Goal: Transaction & Acquisition: Purchase product/service

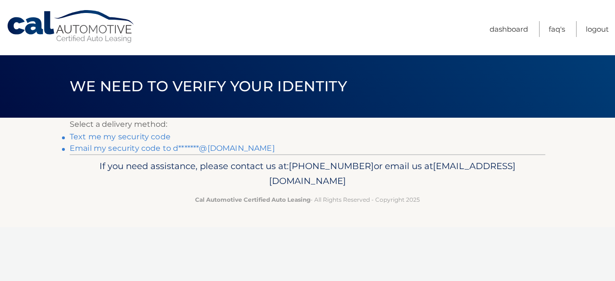
click at [125, 148] on link "Email my security code to d*******@[DOMAIN_NAME]" at bounding box center [172, 148] width 205 height 9
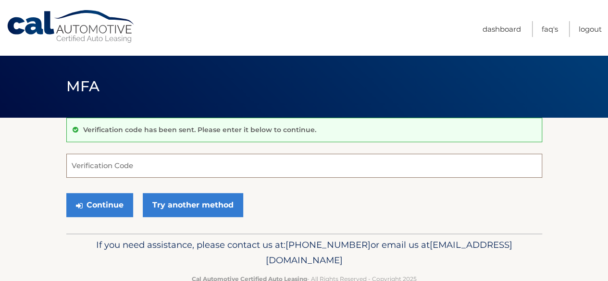
click at [163, 164] on input "Verification Code" at bounding box center [304, 166] width 476 height 24
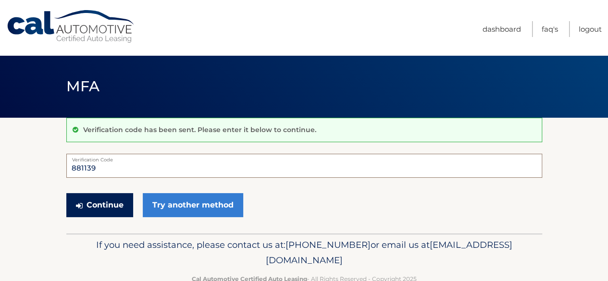
type input "881139"
click at [116, 209] on button "Continue" at bounding box center [99, 205] width 67 height 24
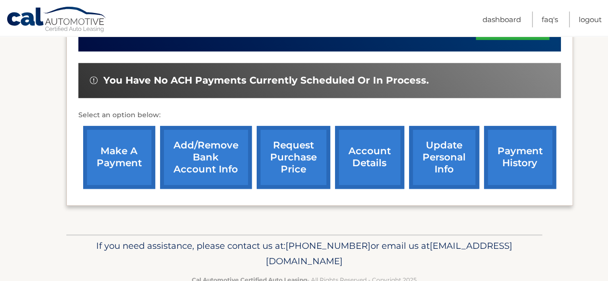
scroll to position [349, 0]
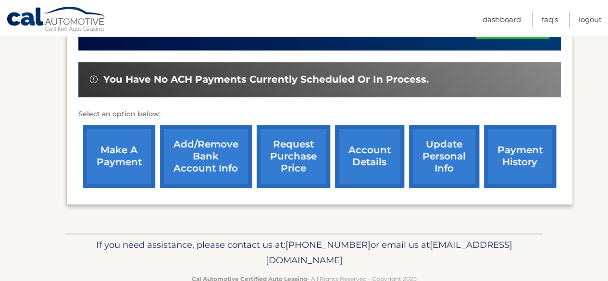
click at [120, 154] on link "make a payment" at bounding box center [119, 156] width 72 height 63
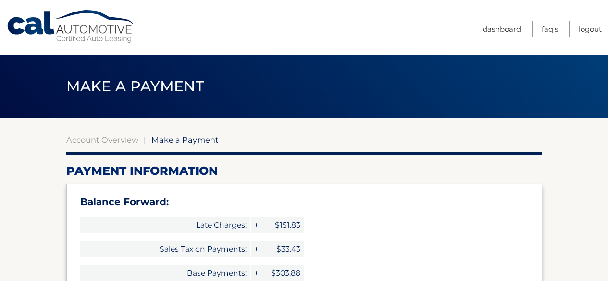
select select "YTE0NjVhMmYtY2U2Zi00ODczLThjMjYtOWRmYmMyYTIyOGVl"
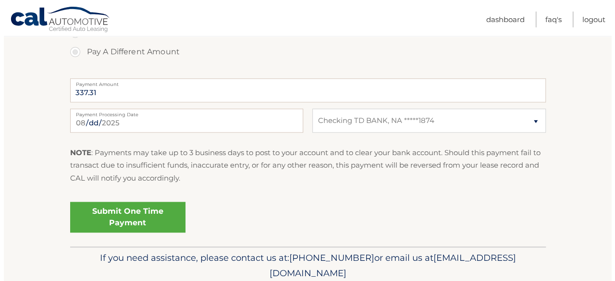
scroll to position [457, 0]
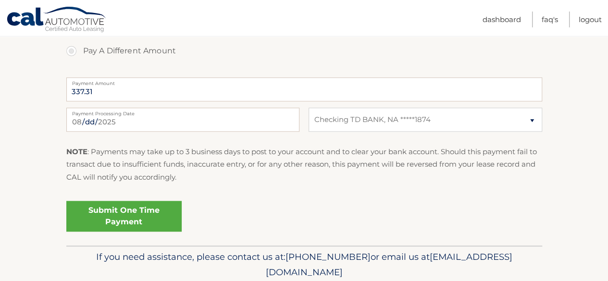
click at [133, 219] on link "Submit One Time Payment" at bounding box center [123, 216] width 115 height 31
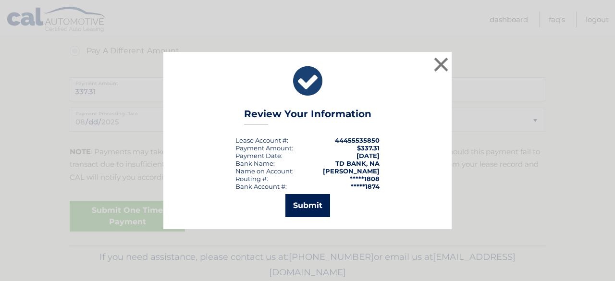
click at [305, 207] on button "Submit" at bounding box center [307, 205] width 45 height 23
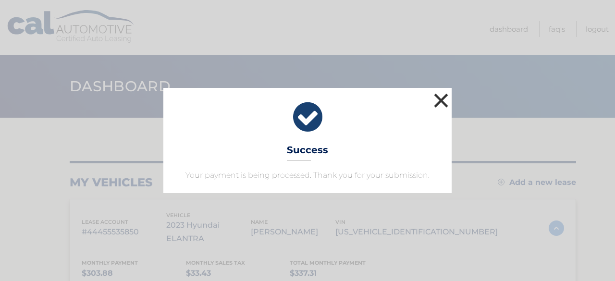
click at [444, 95] on button "×" at bounding box center [440, 100] width 19 height 19
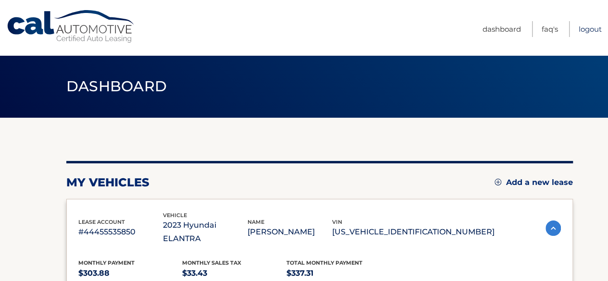
click at [583, 26] on link "Logout" at bounding box center [589, 29] width 23 height 16
